Goal: Information Seeking & Learning: Learn about a topic

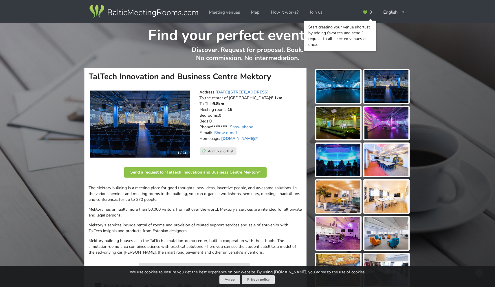
click at [373, 92] on img at bounding box center [387, 86] width 44 height 32
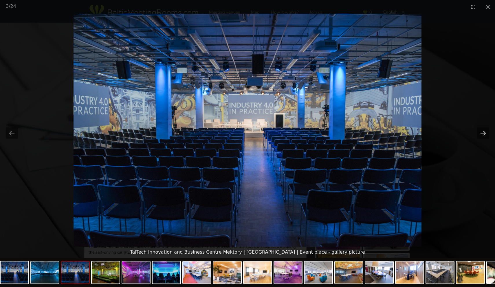
click at [479, 132] on button "Next slide" at bounding box center [483, 132] width 12 height 11
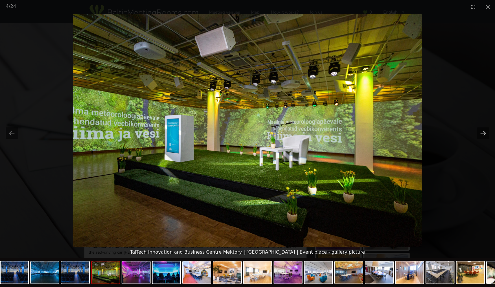
click at [479, 132] on button "Next slide" at bounding box center [483, 132] width 12 height 11
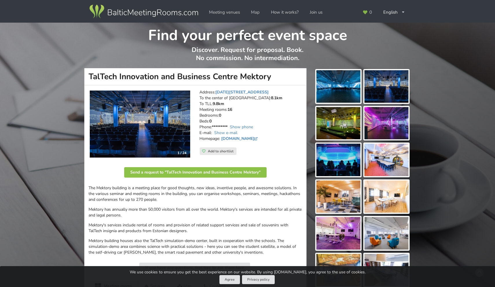
click at [388, 93] on img at bounding box center [387, 86] width 44 height 32
click at [346, 82] on img at bounding box center [339, 86] width 44 height 32
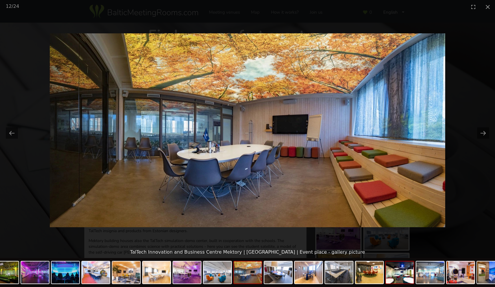
click at [406, 282] on img at bounding box center [400, 272] width 28 height 22
